Goal: Information Seeking & Learning: Find specific fact

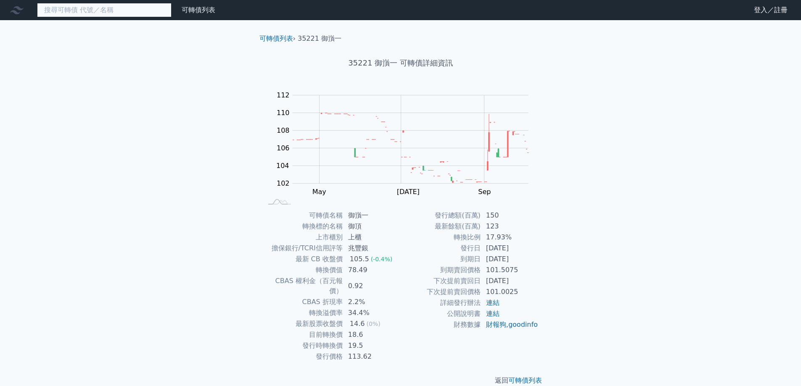
click at [116, 12] on input at bounding box center [104, 10] width 135 height 14
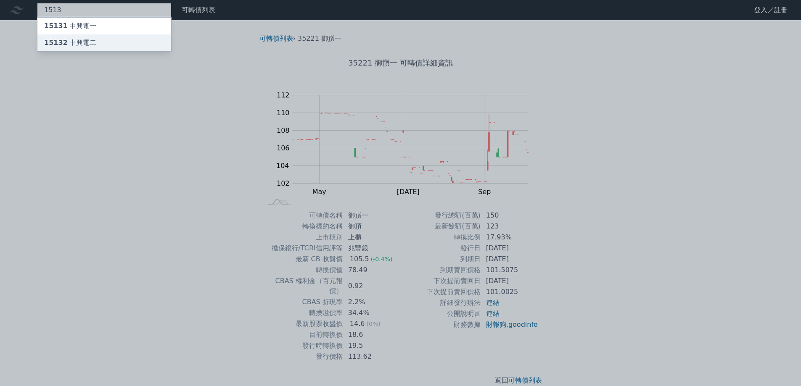
type input "1513"
click at [101, 41] on div "15132 中興電二" at bounding box center [104, 42] width 134 height 17
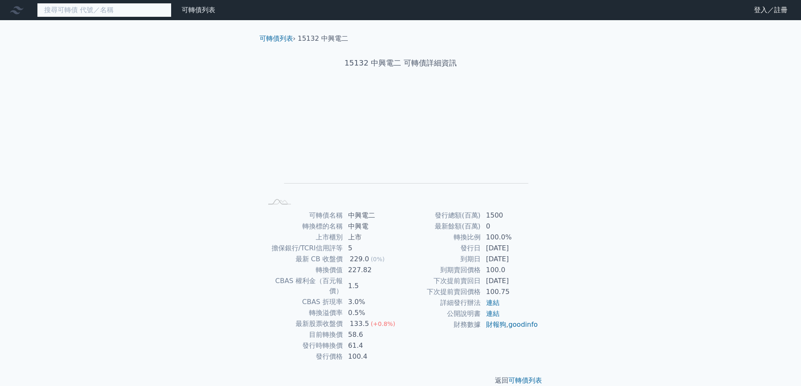
click at [107, 13] on input at bounding box center [104, 10] width 135 height 14
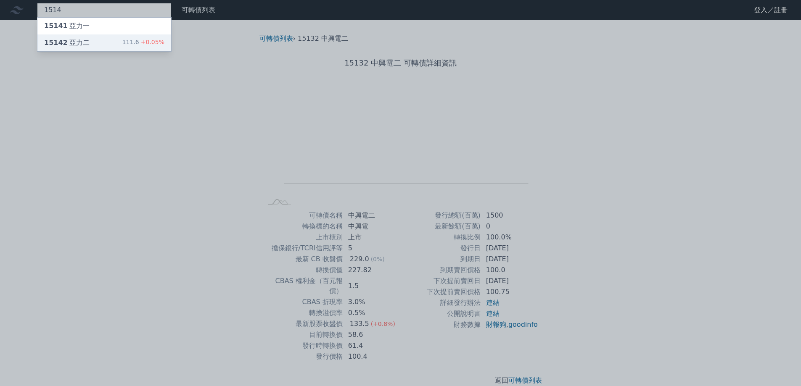
type input "1514"
click at [87, 43] on div "15142 亞力二 111.6 +0.05%" at bounding box center [104, 42] width 134 height 17
